Goal: Task Accomplishment & Management: Manage account settings

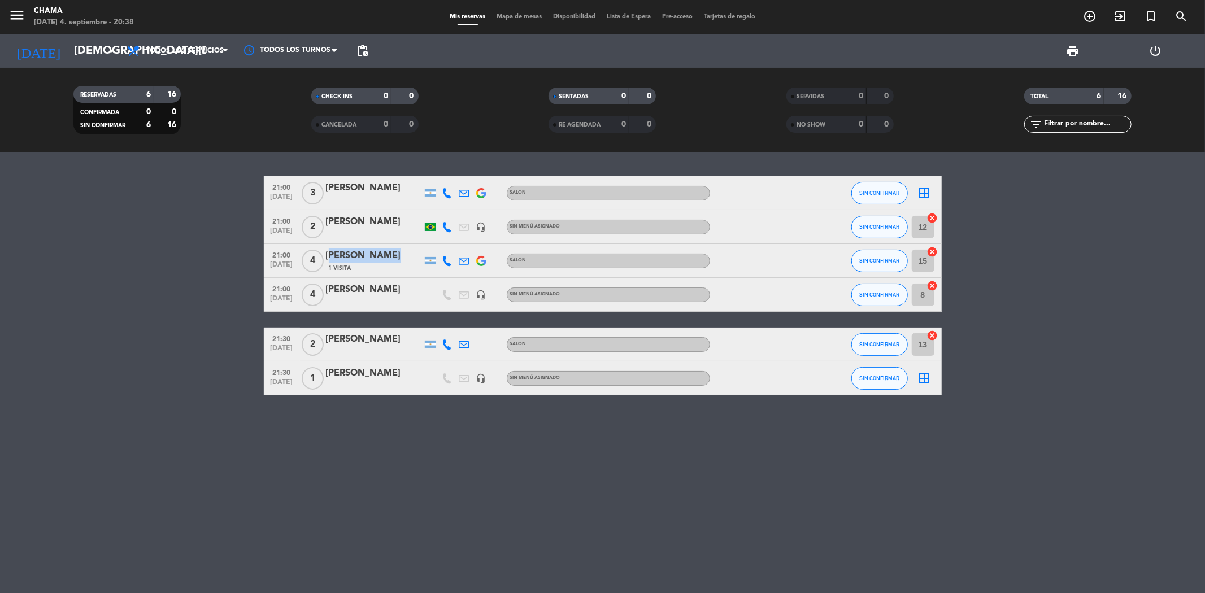
drag, startPoint x: 328, startPoint y: 252, endPoint x: 373, endPoint y: 261, distance: 46.6
click at [373, 261] on div "[PERSON_NAME]" at bounding box center [374, 256] width 96 height 15
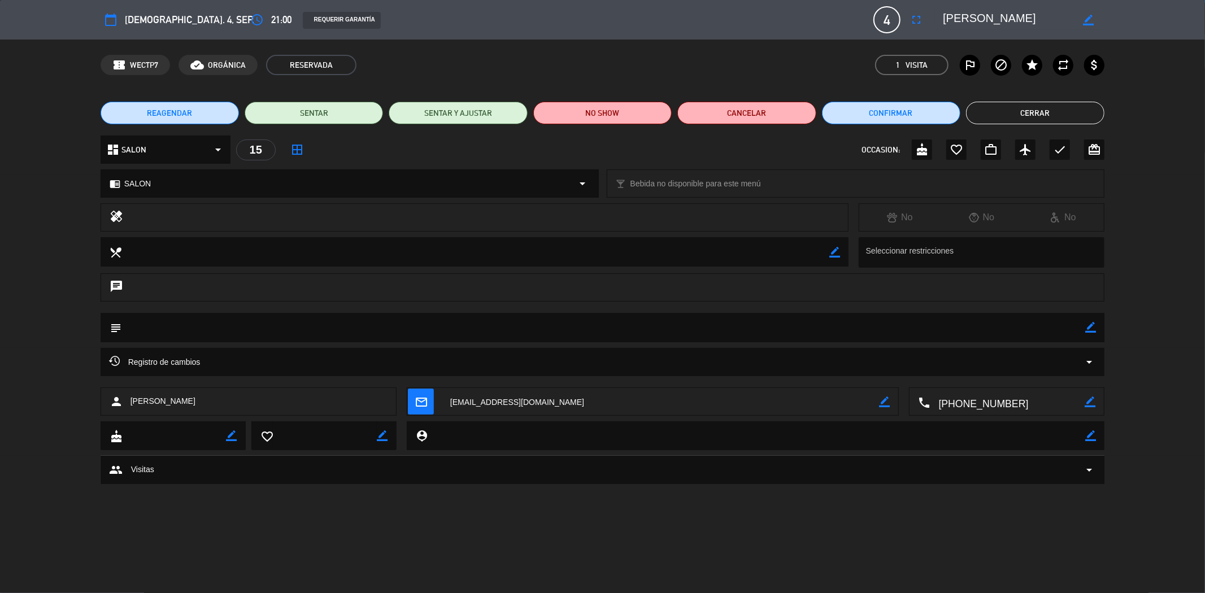
click at [1042, 111] on button "Cerrar" at bounding box center [1035, 113] width 138 height 23
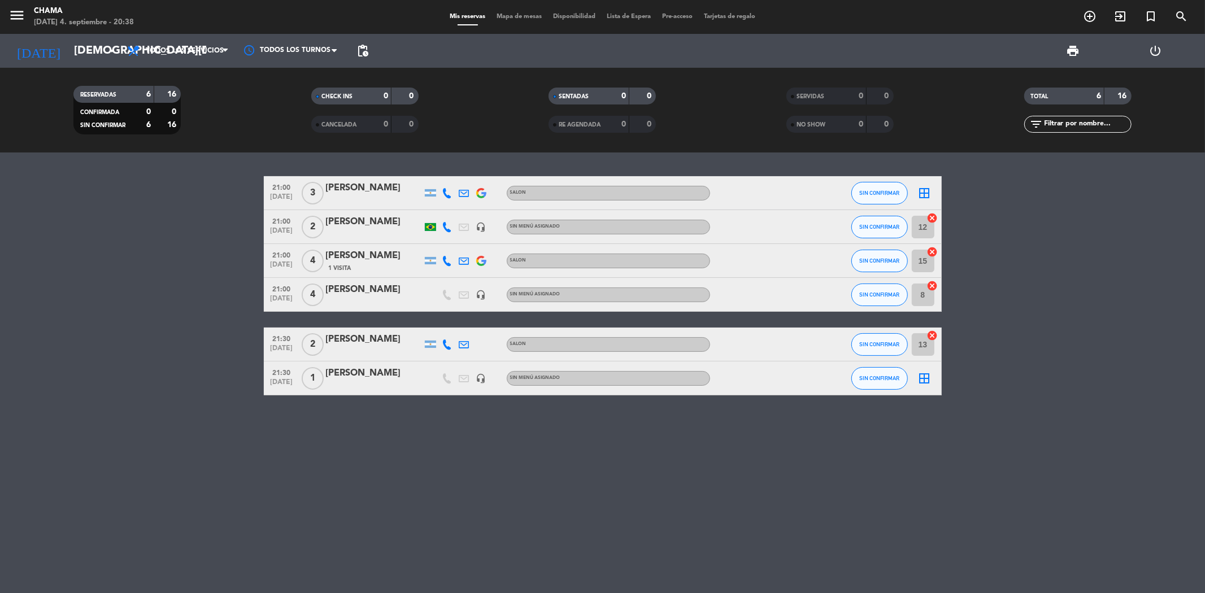
click at [351, 255] on div "[PERSON_NAME]" at bounding box center [374, 256] width 96 height 15
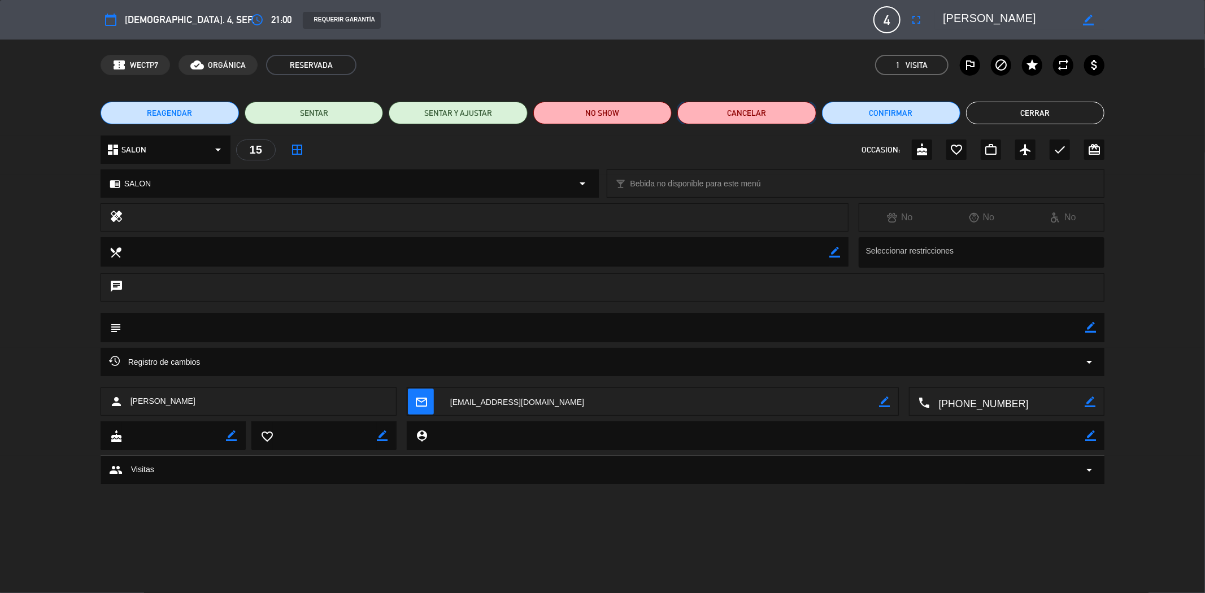
click at [749, 116] on button "Cancelar" at bounding box center [746, 113] width 138 height 23
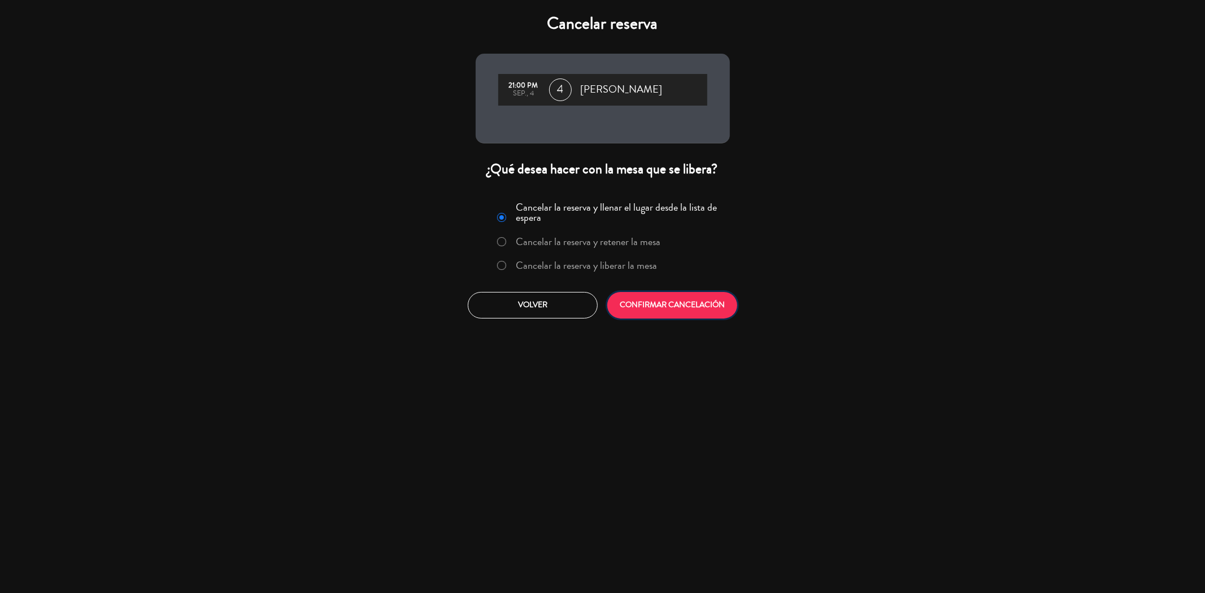
click at [665, 297] on button "CONFIRMAR CANCELACIÓN" at bounding box center [672, 305] width 130 height 27
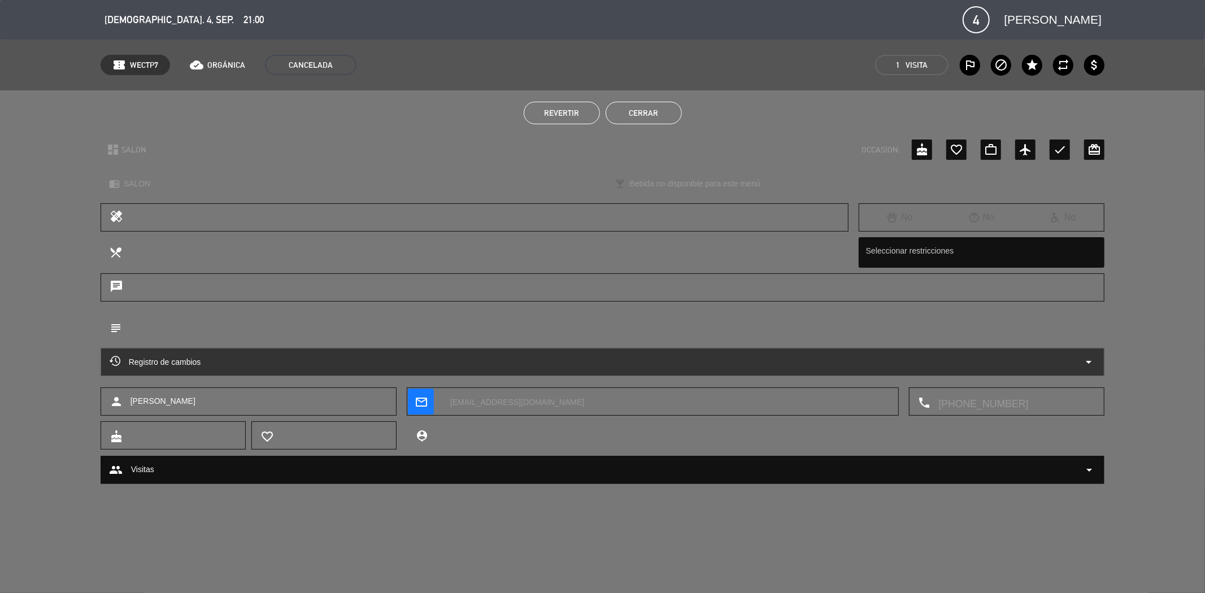
click at [634, 109] on button "Cerrar" at bounding box center [644, 113] width 76 height 23
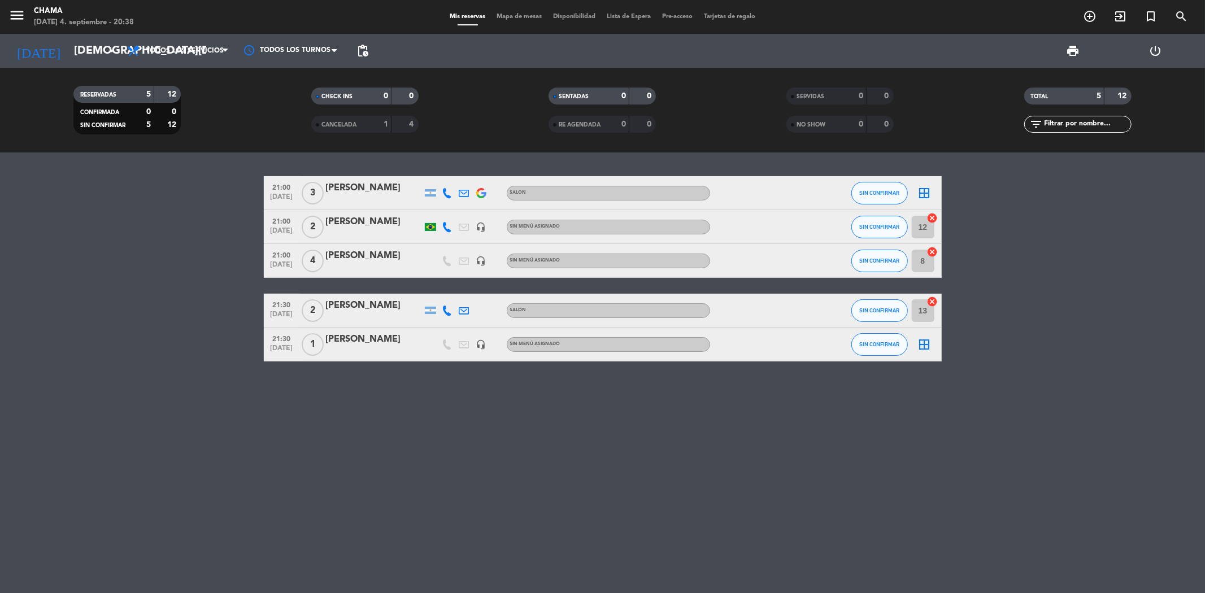
drag, startPoint x: 524, startPoint y: 442, endPoint x: 513, endPoint y: 439, distance: 11.6
click at [520, 442] on div "21:00 [DATE] 3 [PERSON_NAME] SALON SIN CONFIRMAR border_all 21:00 [DATE] 2 [PER…" at bounding box center [602, 373] width 1205 height 441
drag, startPoint x: 349, startPoint y: 252, endPoint x: 384, endPoint y: 256, distance: 35.2
click at [384, 256] on div "[PERSON_NAME]" at bounding box center [374, 256] width 96 height 15
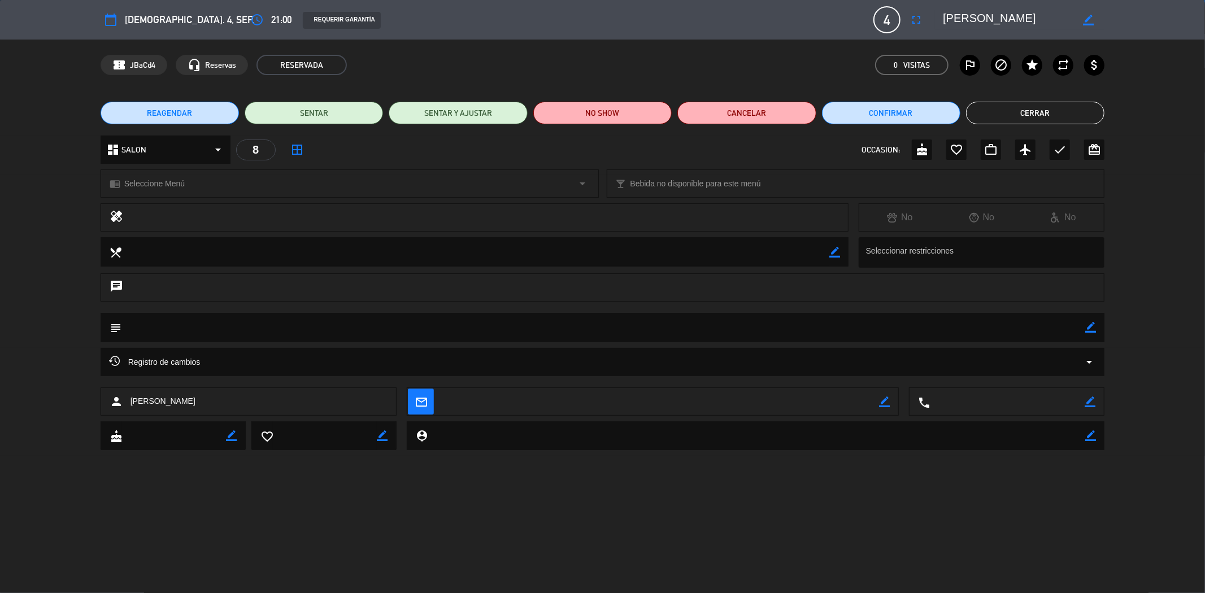
click at [1061, 112] on button "Cerrar" at bounding box center [1035, 113] width 138 height 23
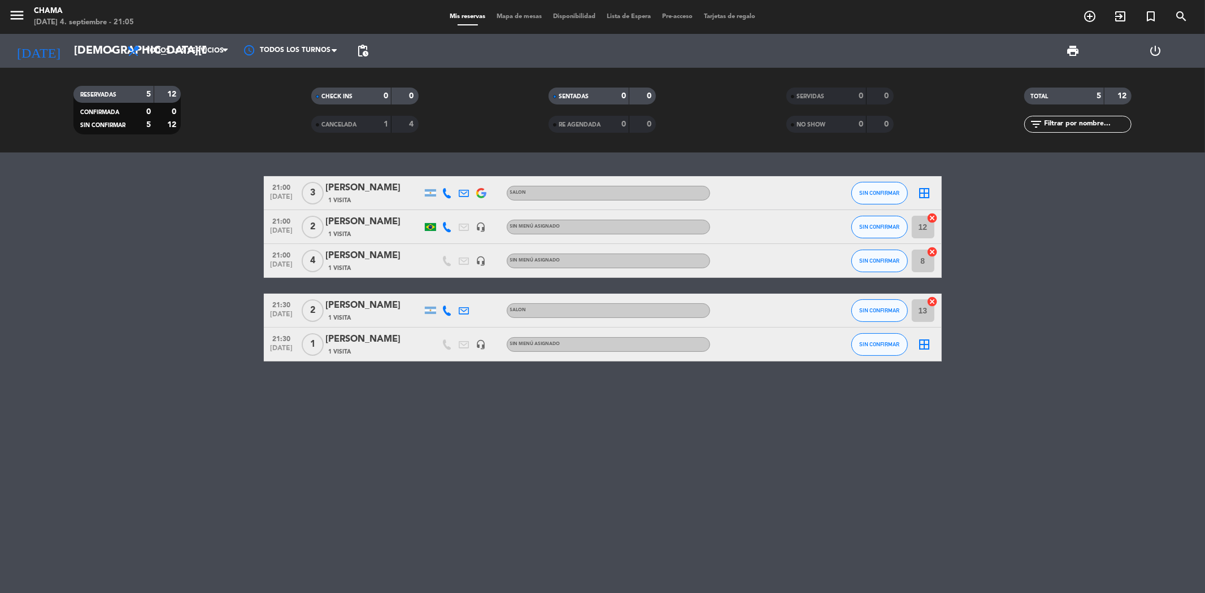
drag, startPoint x: 329, startPoint y: 211, endPoint x: 411, endPoint y: 212, distance: 81.9
click at [391, 211] on div "21:00 [DATE] 2 [PERSON_NAME] 1 Visita headset_mic Sin menú asignado SIN CONFIRM…" at bounding box center [603, 227] width 678 height 34
drag, startPoint x: 342, startPoint y: 320, endPoint x: 360, endPoint y: 330, distance: 21.0
click at [358, 329] on div "21:00 [DATE] 3 [PERSON_NAME] 1 Visita SALON SIN CONFIRMAR border_all 21:00 [DAT…" at bounding box center [603, 268] width 678 height 185
drag, startPoint x: 354, startPoint y: 260, endPoint x: 376, endPoint y: 257, distance: 21.7
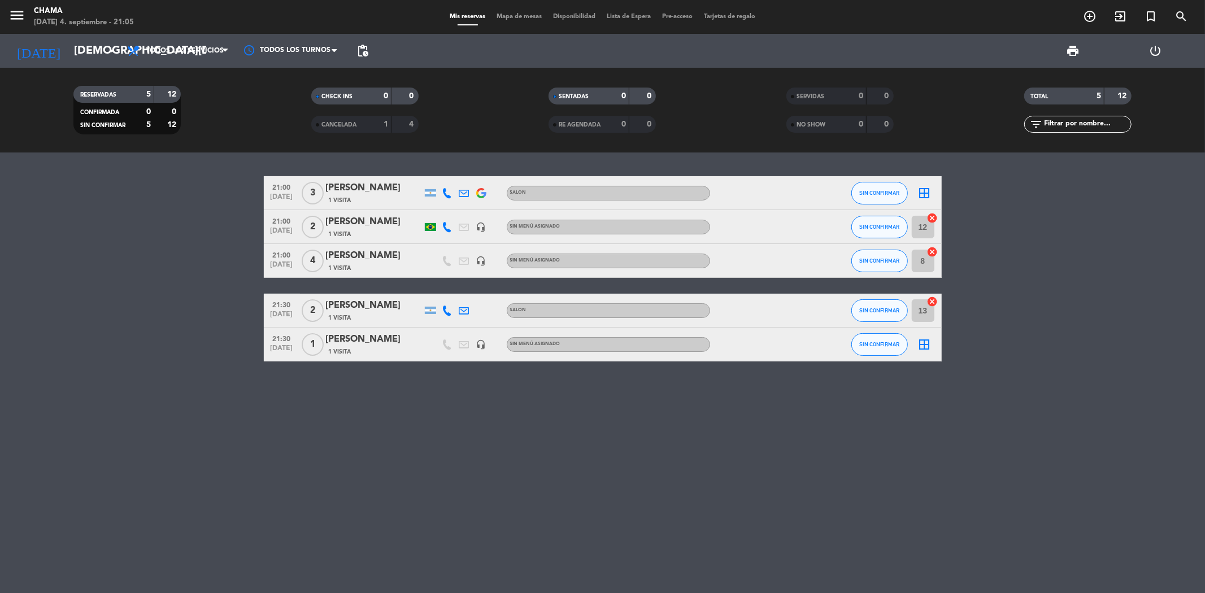
click at [376, 257] on div "[PERSON_NAME]" at bounding box center [374, 256] width 96 height 15
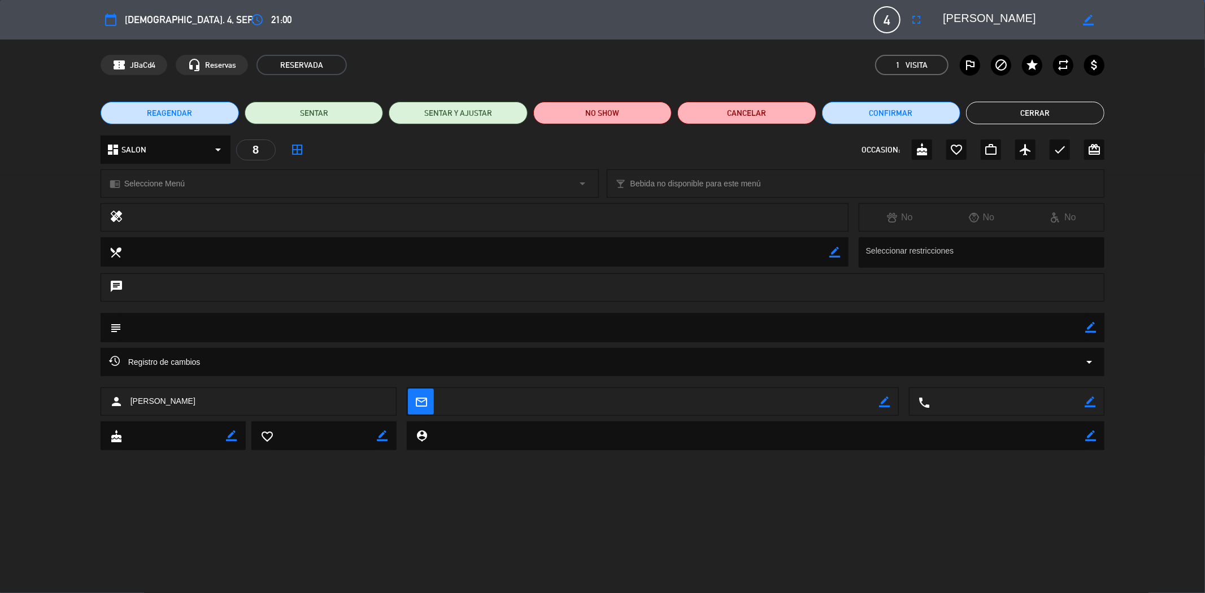
click at [1046, 122] on button "Cerrar" at bounding box center [1035, 113] width 138 height 23
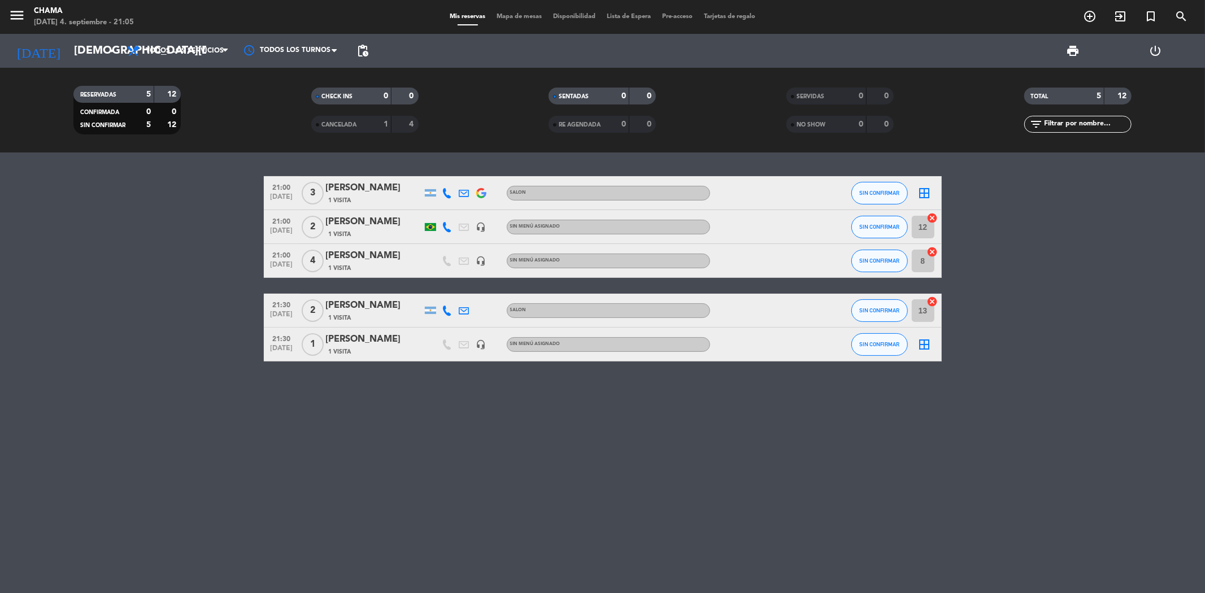
drag, startPoint x: 375, startPoint y: 303, endPoint x: 385, endPoint y: 303, distance: 10.2
click at [385, 303] on div "[PERSON_NAME]" at bounding box center [374, 305] width 96 height 15
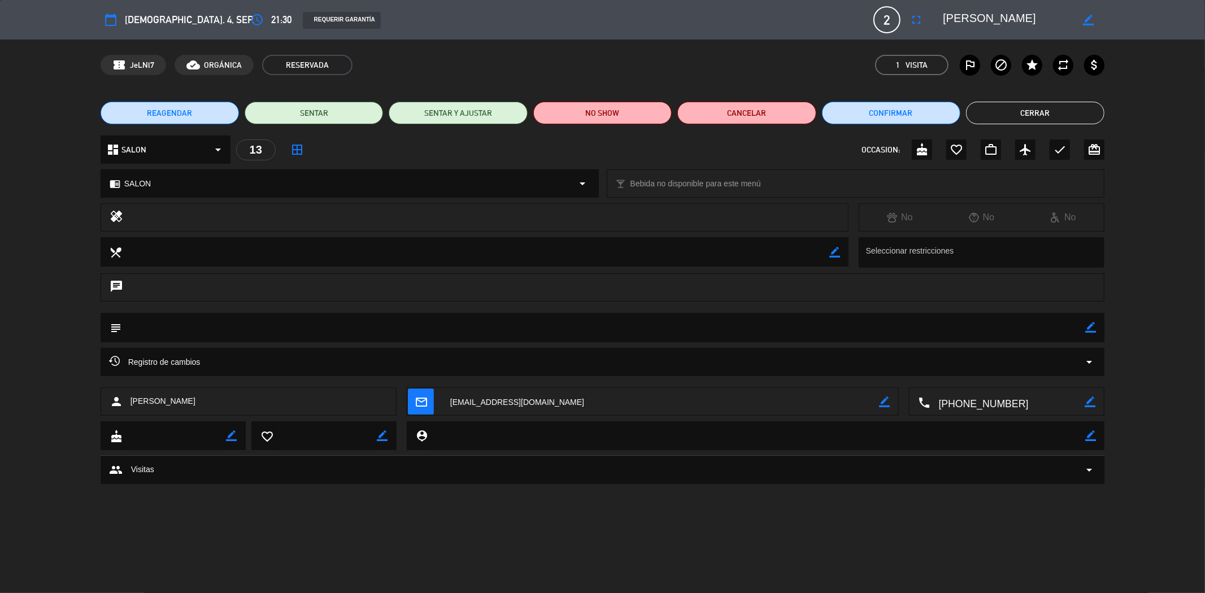
click at [1047, 112] on button "Cerrar" at bounding box center [1035, 113] width 138 height 23
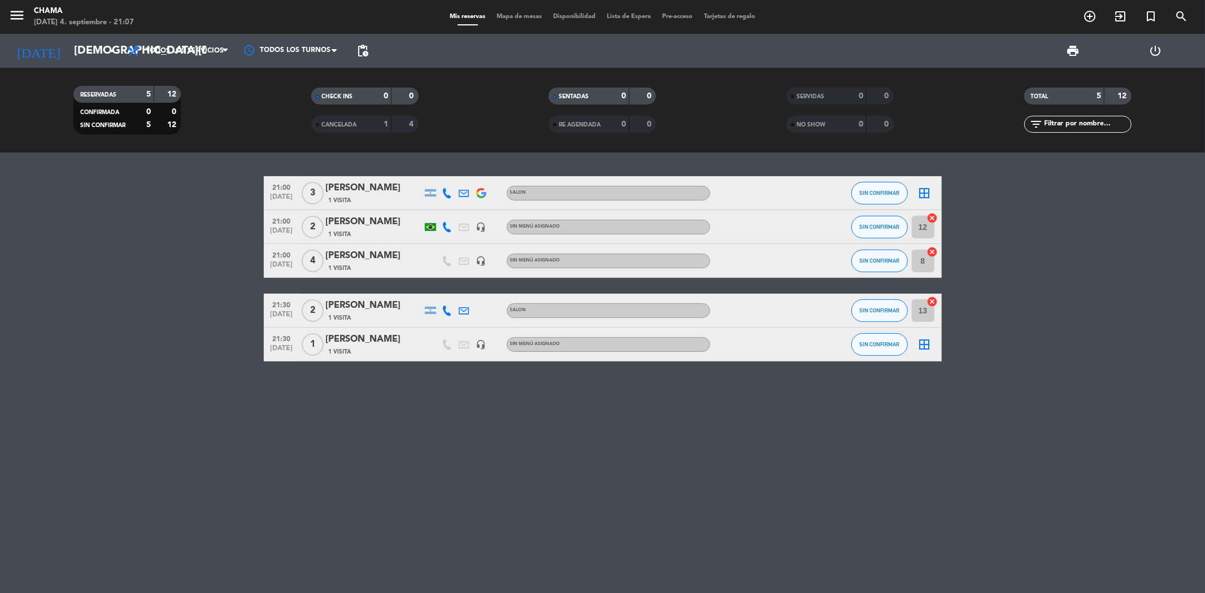
click at [928, 193] on icon "border_all" at bounding box center [925, 193] width 14 height 14
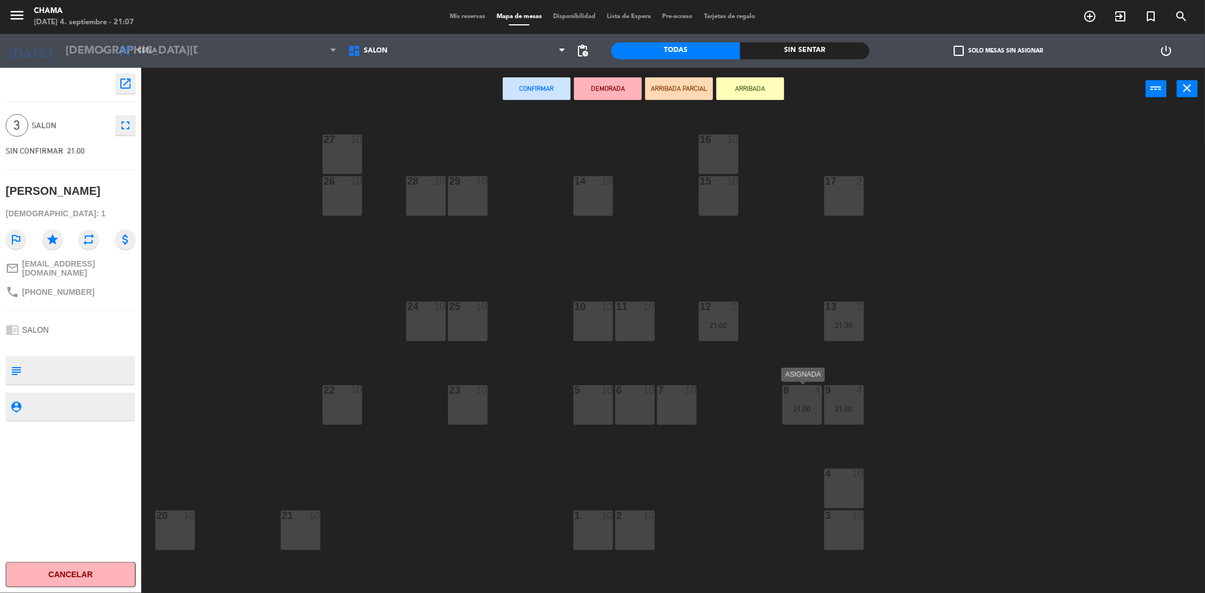
drag, startPoint x: 799, startPoint y: 405, endPoint x: 805, endPoint y: 406, distance: 5.7
click at [800, 406] on div "21:00" at bounding box center [802, 409] width 40 height 8
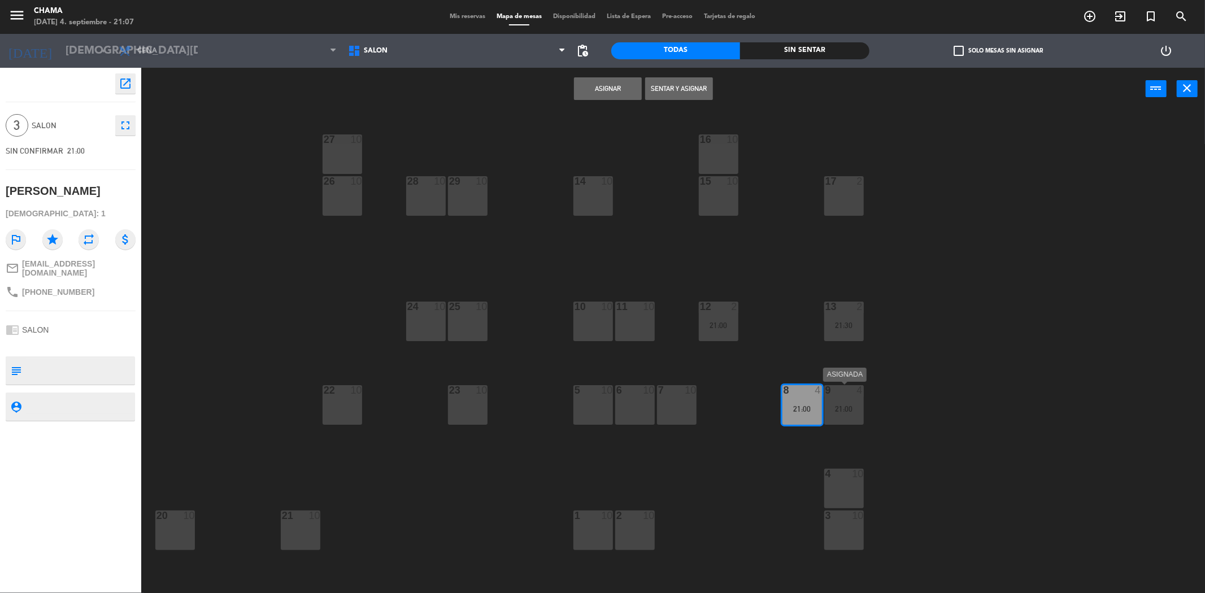
click at [845, 402] on div "9 4 21:00" at bounding box center [844, 405] width 40 height 40
click at [693, 84] on button "Sentar y Asignar" at bounding box center [679, 88] width 68 height 23
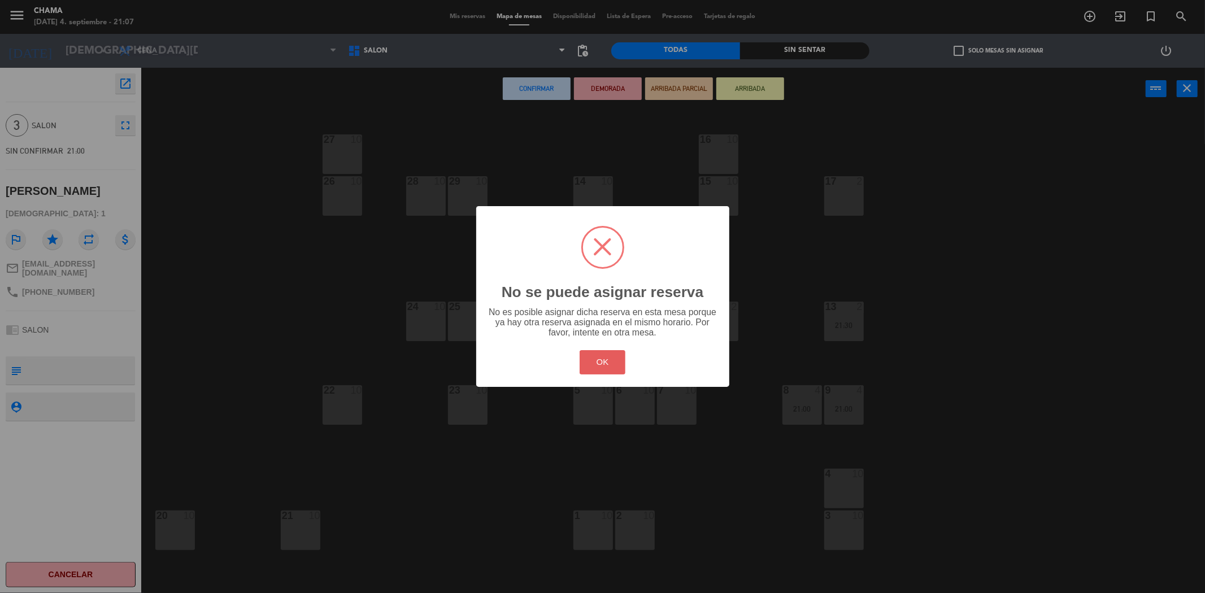
click at [597, 355] on button "OK" at bounding box center [603, 362] width 46 height 24
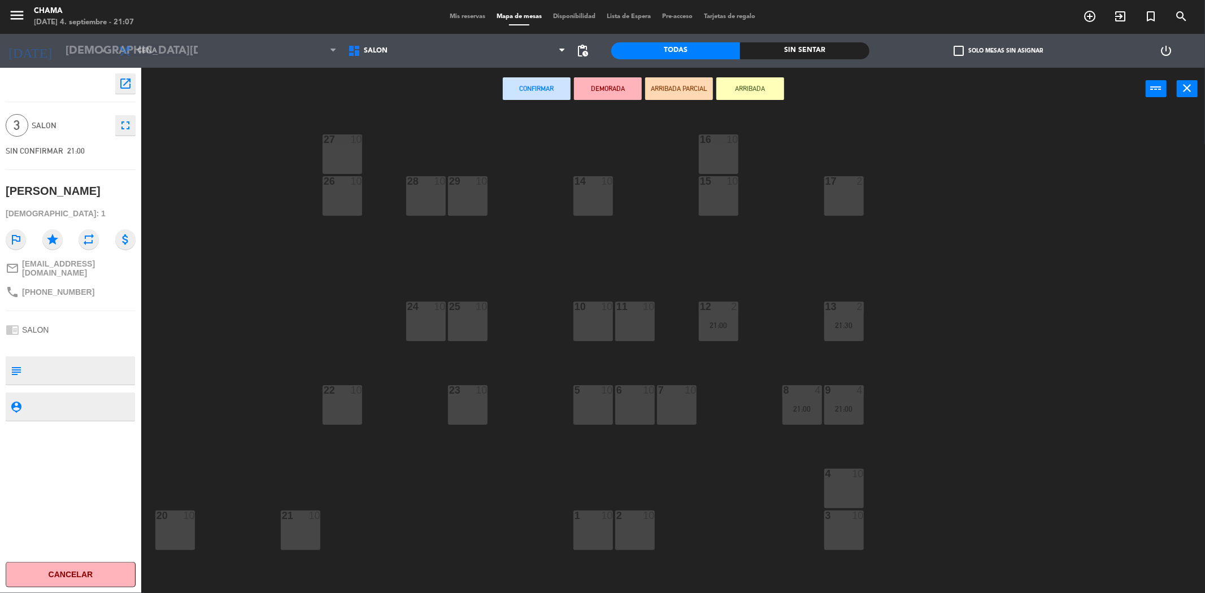
click at [462, 18] on span "Mis reservas" at bounding box center [467, 17] width 47 height 6
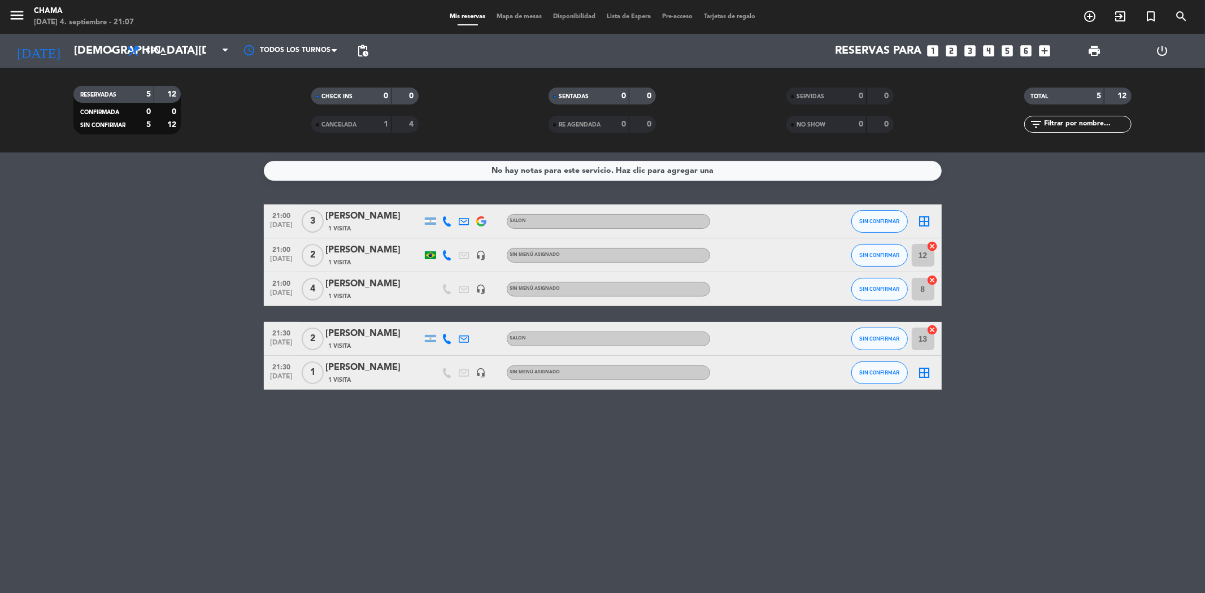
click at [929, 278] on icon "cancel" at bounding box center [932, 280] width 11 height 11
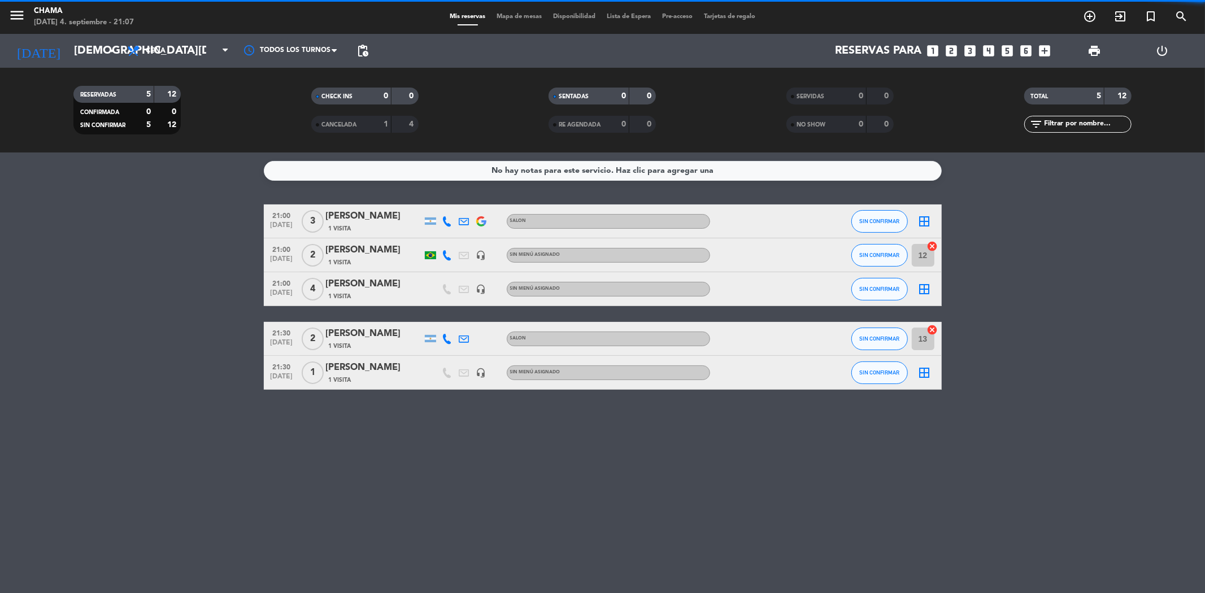
click at [924, 223] on icon "border_all" at bounding box center [925, 222] width 14 height 14
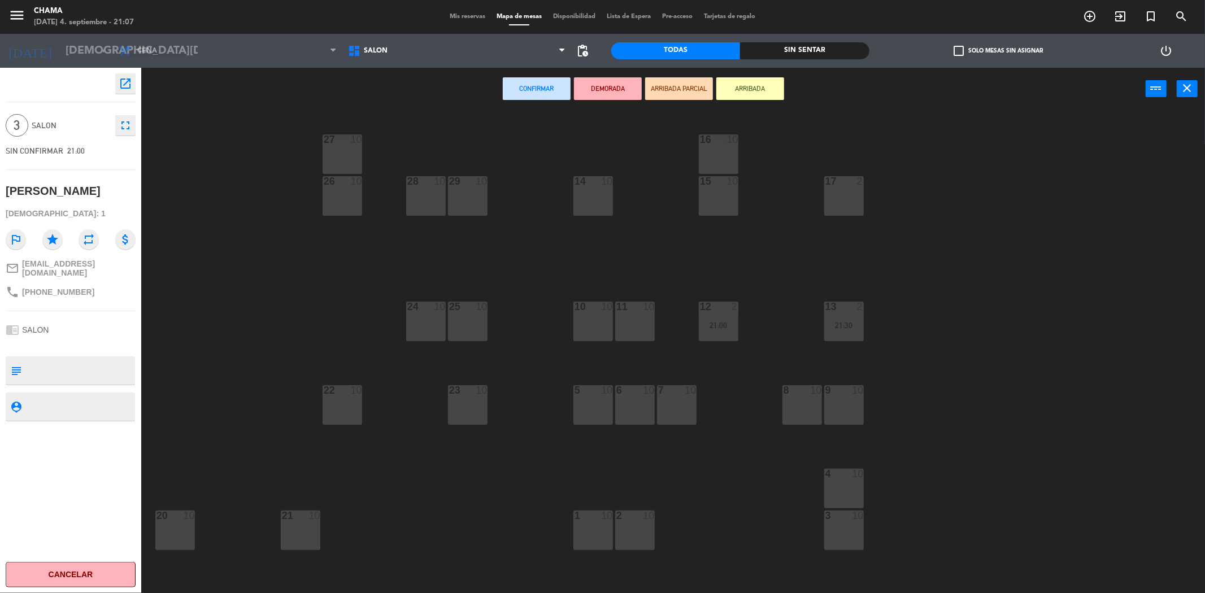
drag, startPoint x: 809, startPoint y: 396, endPoint x: 820, endPoint y: 397, distance: 10.7
click at [809, 397] on div "8 10" at bounding box center [802, 405] width 40 height 40
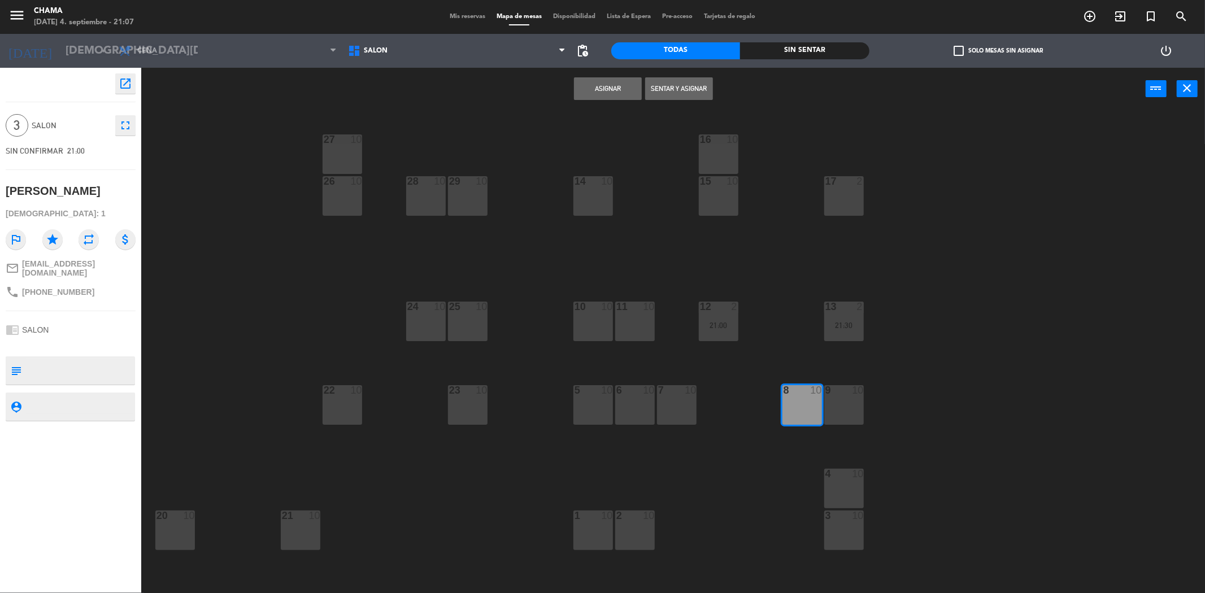
click at [860, 403] on div "9 10" at bounding box center [844, 405] width 40 height 40
click at [687, 88] on button "Sentar y Asignar" at bounding box center [679, 88] width 68 height 23
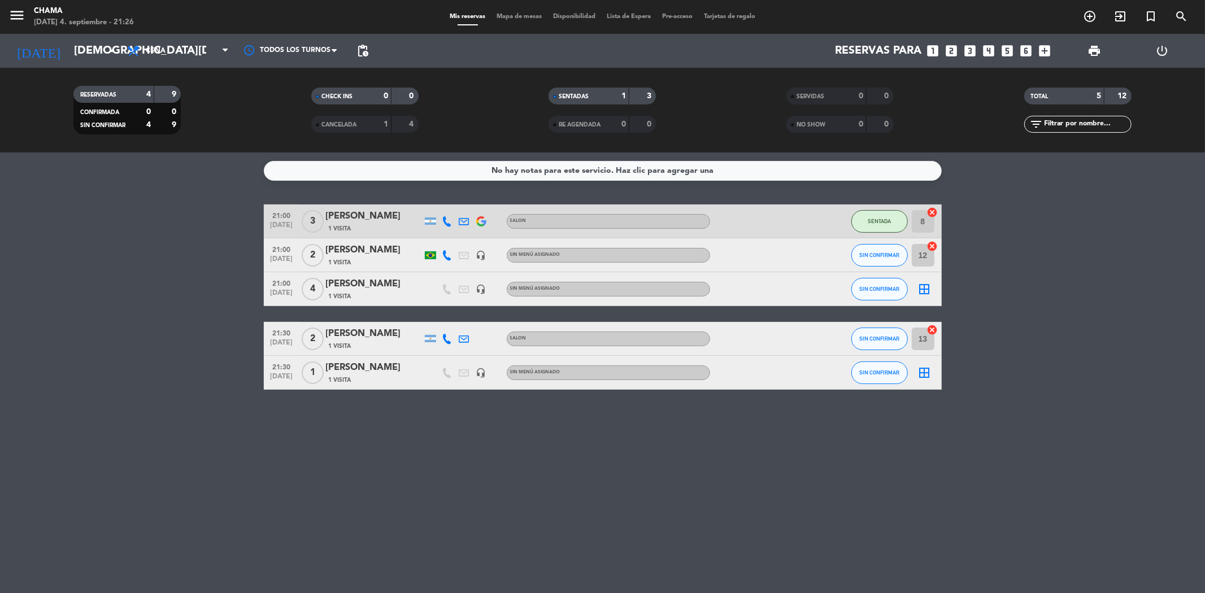
click at [923, 373] on icon "border_all" at bounding box center [925, 373] width 14 height 14
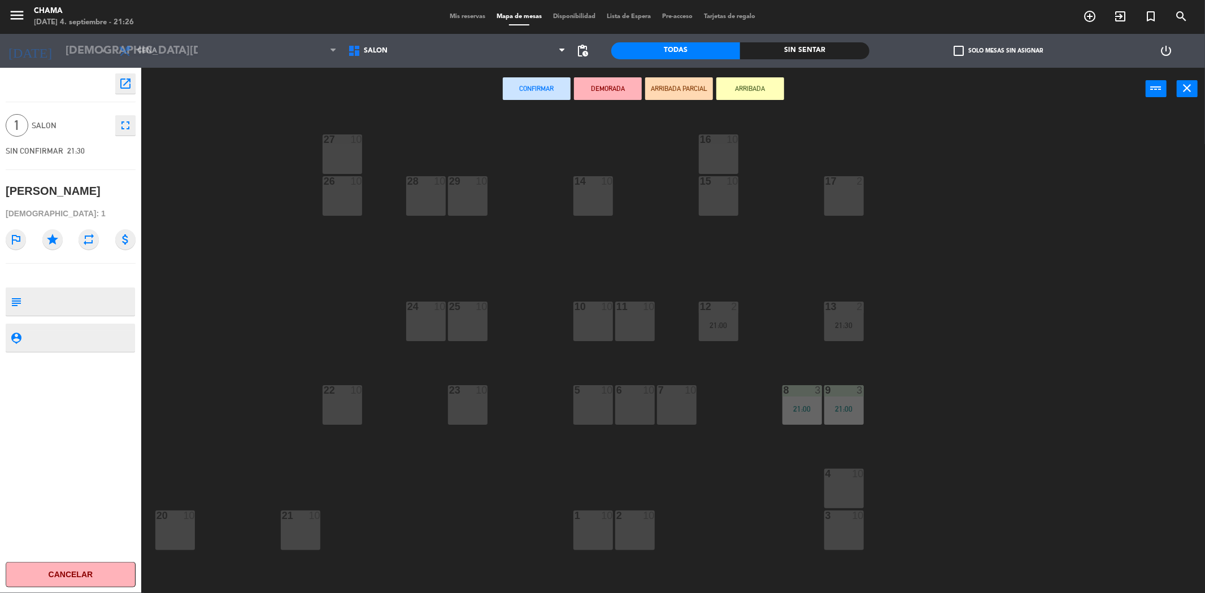
click at [733, 323] on div "21:00" at bounding box center [719, 325] width 40 height 8
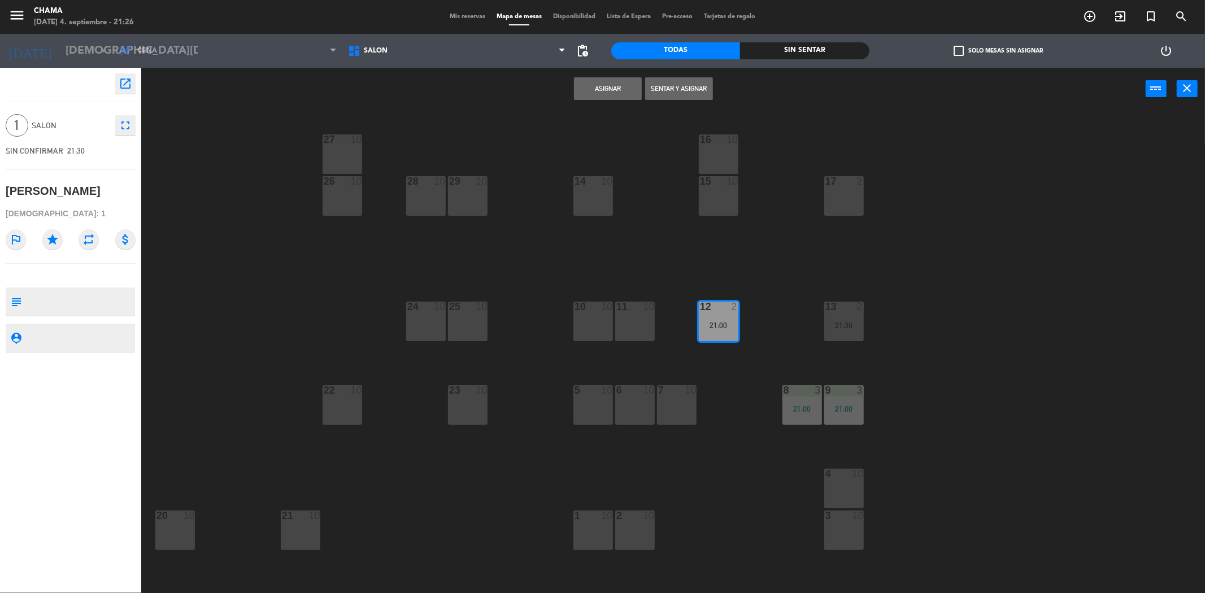
click at [675, 83] on button "Sentar y Asignar" at bounding box center [679, 88] width 68 height 23
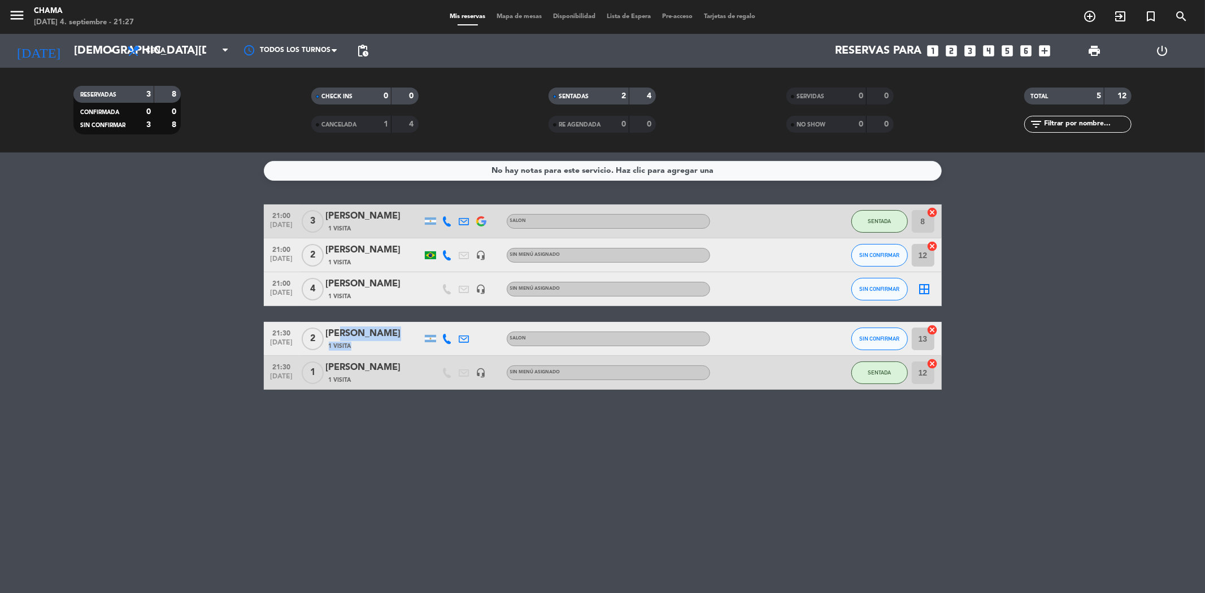
drag, startPoint x: 340, startPoint y: 334, endPoint x: 438, endPoint y: 345, distance: 98.3
click at [438, 345] on div "21:30 [DATE] 2 [PERSON_NAME] 1 Visita SALON SIN CONFIRMAR 13 cancel" at bounding box center [603, 339] width 678 height 34
click at [543, 420] on div "No hay notas para este servicio. Haz clic para agregar una 21:00 [DATE] 3 [PERS…" at bounding box center [602, 373] width 1205 height 441
click at [930, 328] on icon "cancel" at bounding box center [932, 329] width 11 height 11
click at [918, 339] on icon "border_all" at bounding box center [925, 339] width 14 height 14
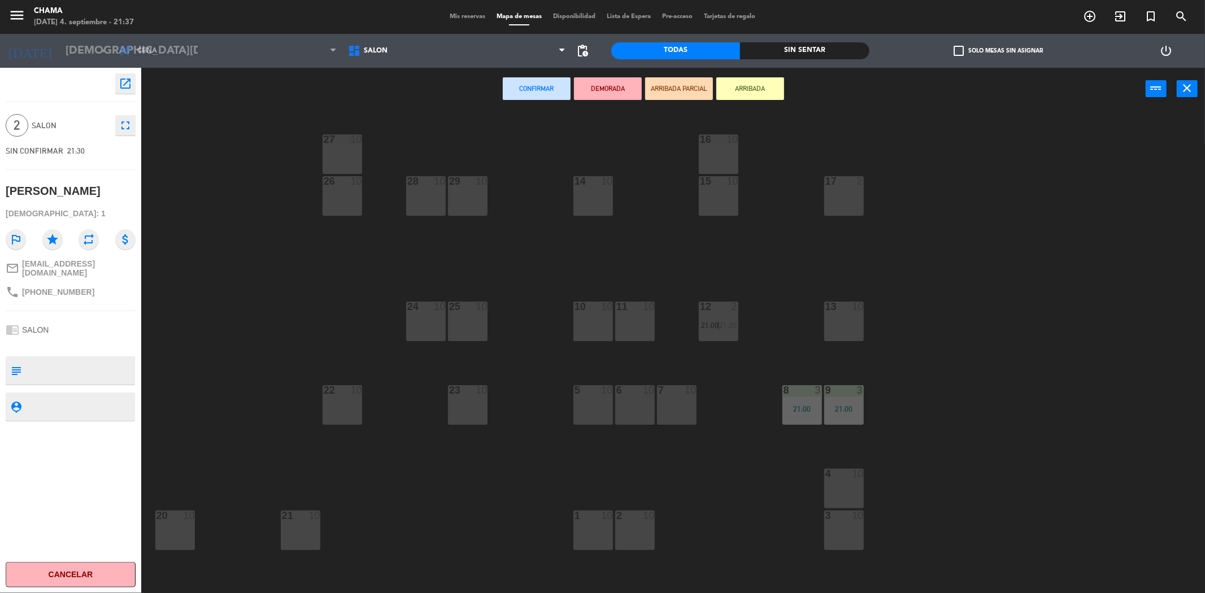
click at [836, 189] on div "17 2" at bounding box center [844, 196] width 40 height 40
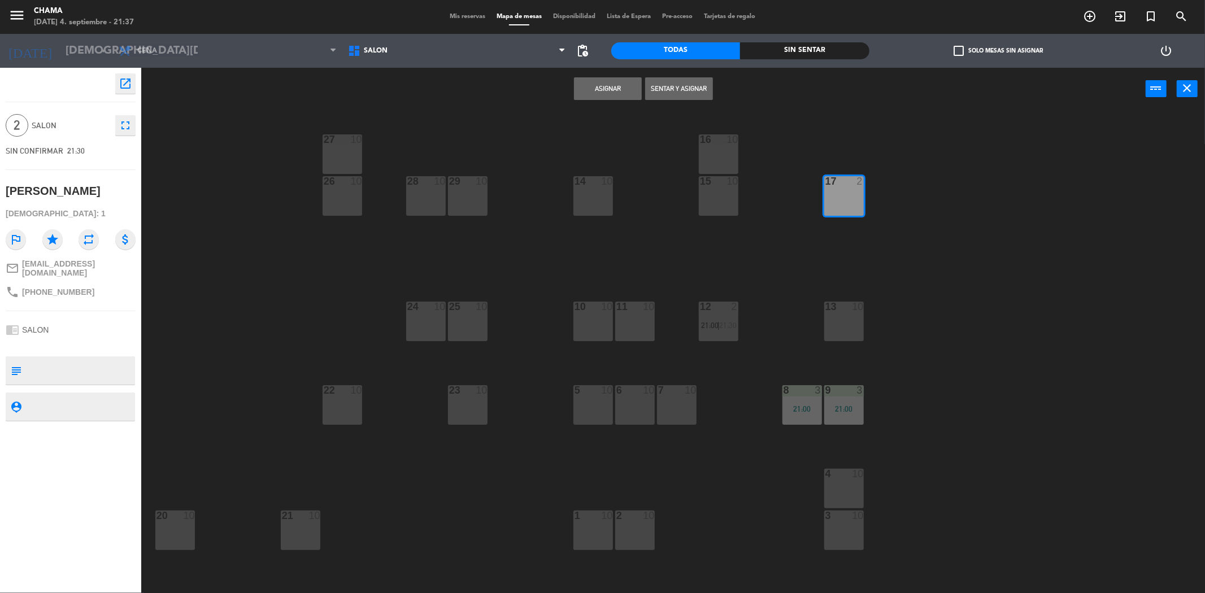
click at [698, 93] on button "Sentar y Asignar" at bounding box center [679, 88] width 68 height 23
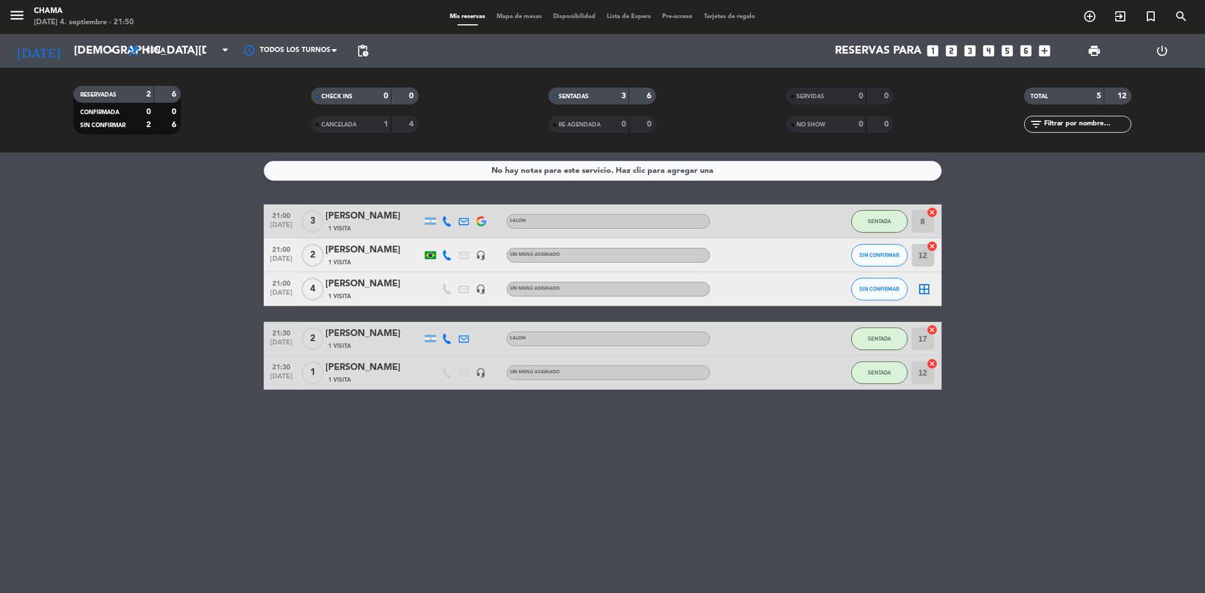
drag, startPoint x: 329, startPoint y: 243, endPoint x: 351, endPoint y: 245, distance: 21.5
click at [351, 245] on div "[PERSON_NAME]" at bounding box center [374, 250] width 96 height 15
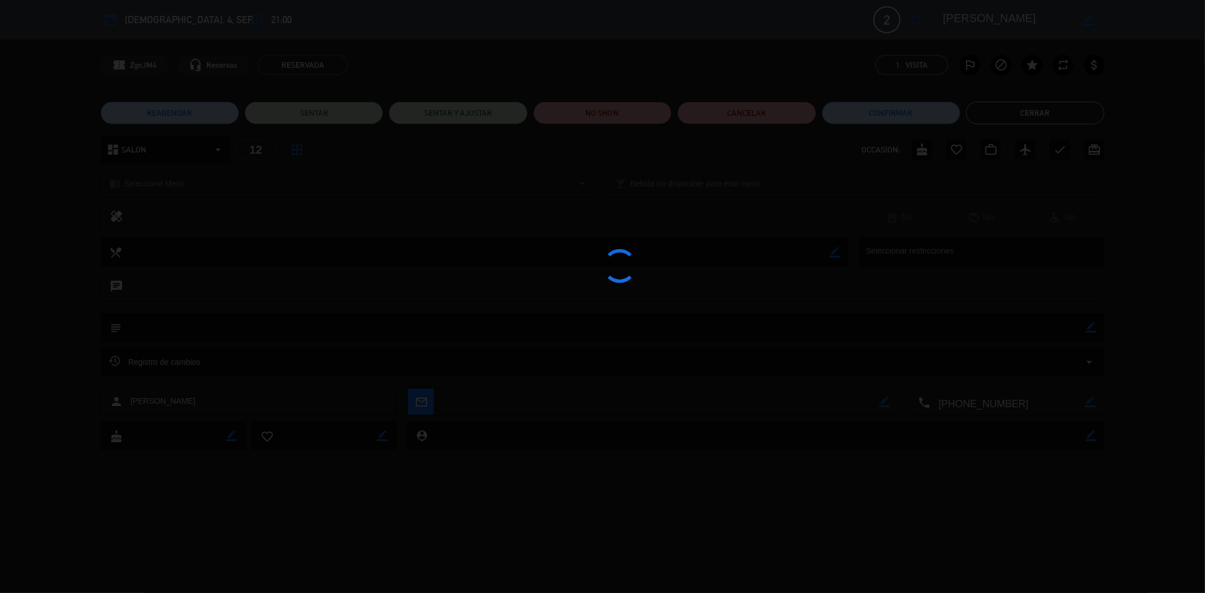
click at [1012, 117] on button "Cerrar" at bounding box center [1035, 113] width 138 height 23
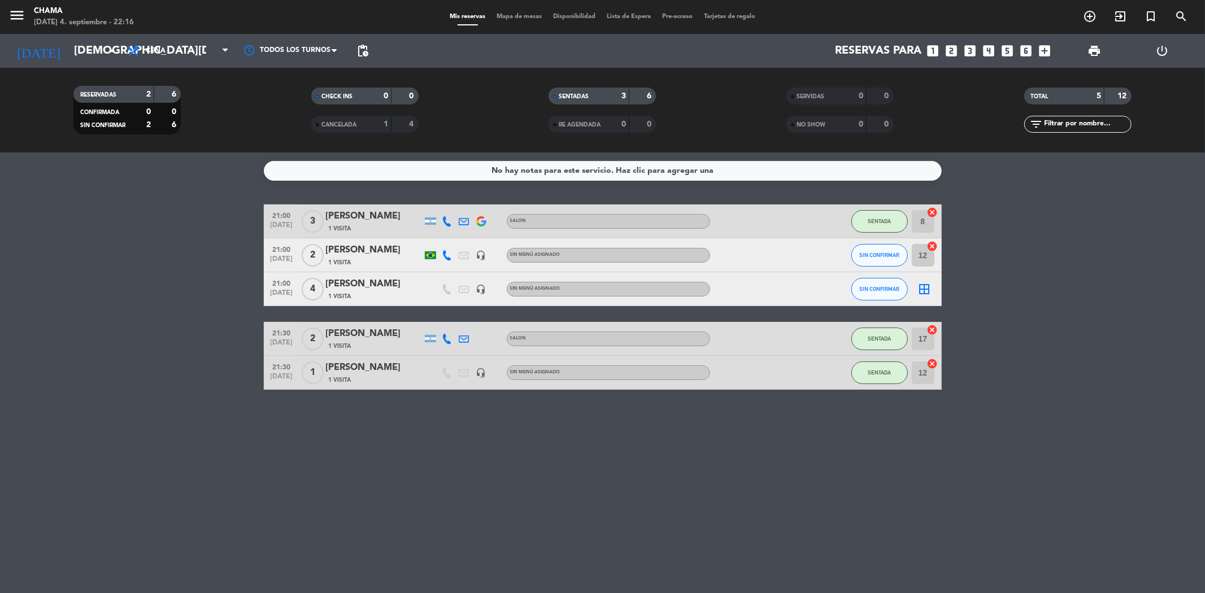
click at [928, 286] on icon "border_all" at bounding box center [925, 289] width 14 height 14
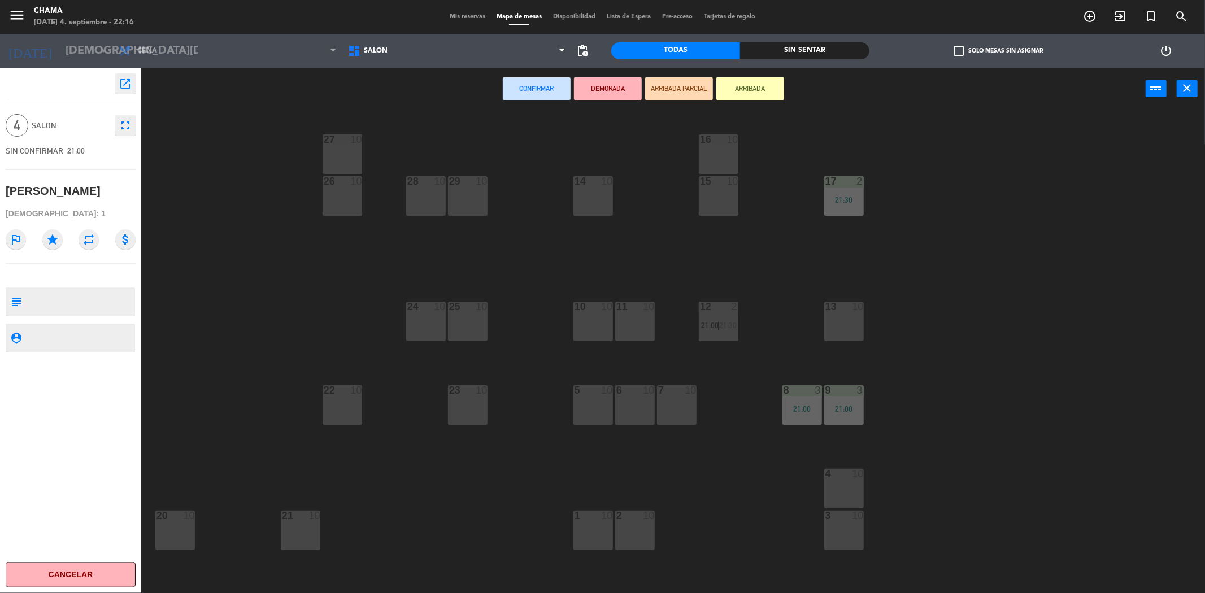
click at [844, 511] on div at bounding box center [843, 516] width 19 height 10
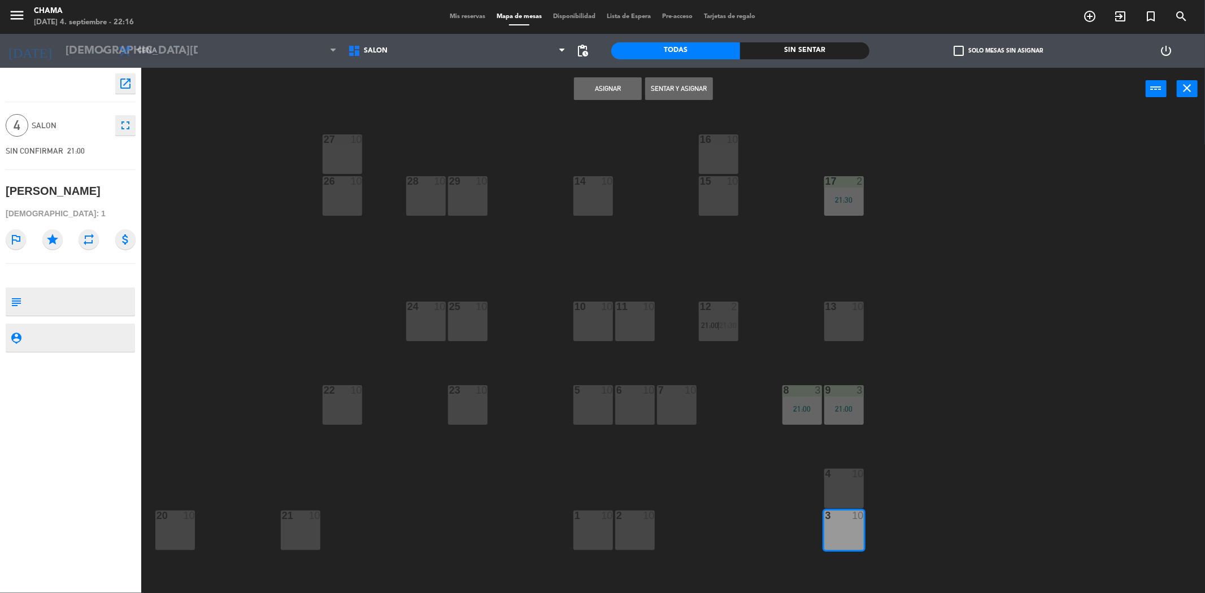
click at [850, 481] on div "4 10" at bounding box center [844, 489] width 40 height 40
click at [689, 89] on button "Sentar y Asignar" at bounding box center [679, 88] width 68 height 23
